Goal: Task Accomplishment & Management: Manage account settings

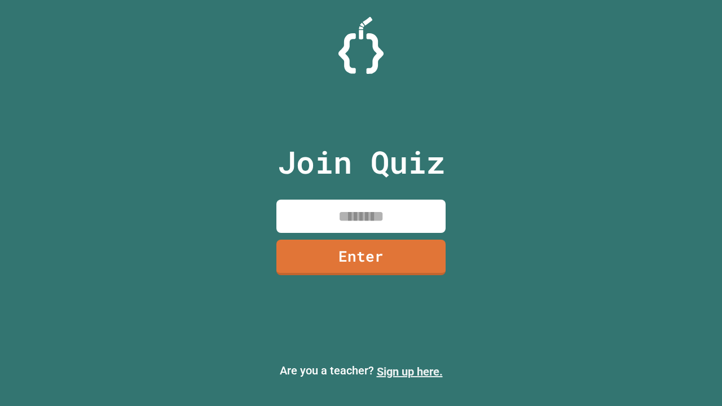
click at [410, 372] on link "Sign up here." at bounding box center [410, 372] width 66 height 14
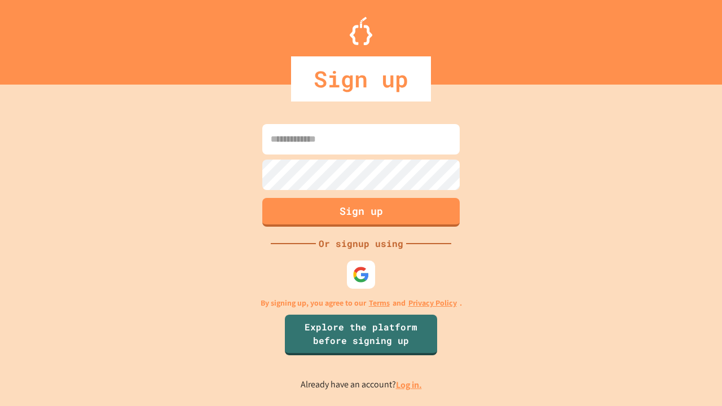
click at [410, 385] on link "Log in." at bounding box center [409, 385] width 26 height 12
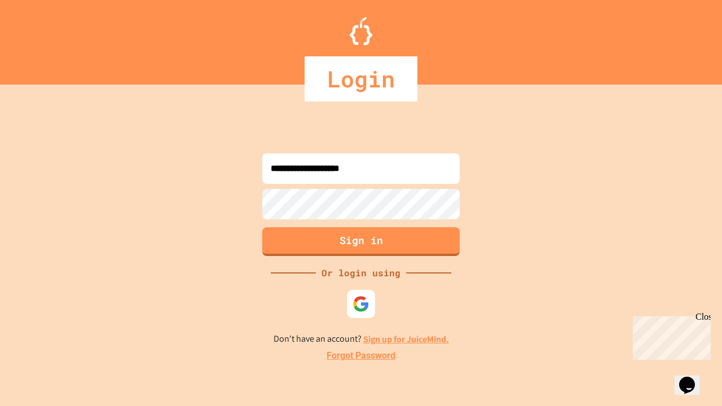
type input "**********"
